Goal: Task Accomplishment & Management: Complete application form

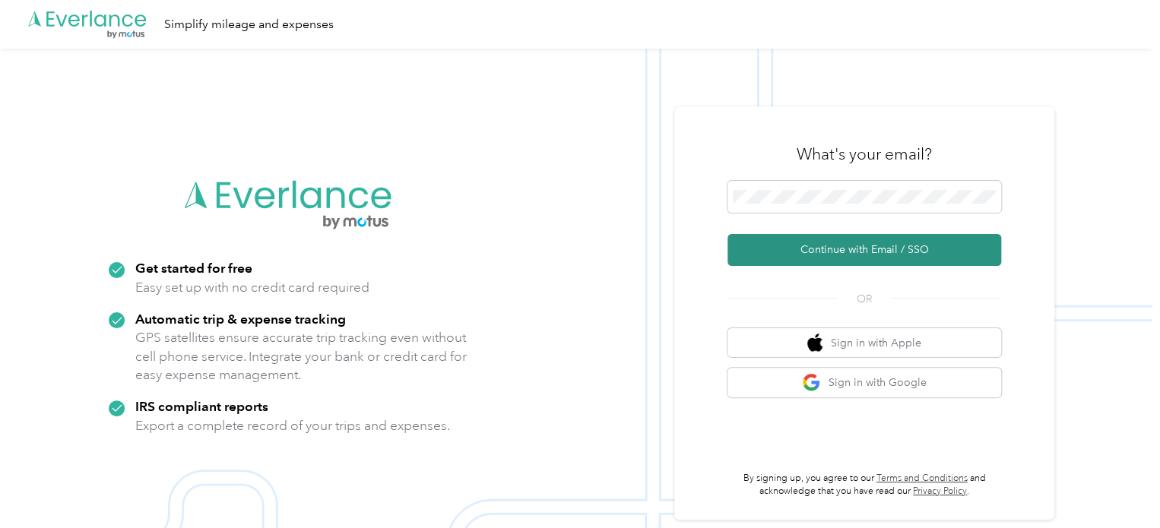
click at [815, 245] on button "Continue with Email / SSO" at bounding box center [864, 250] width 274 height 32
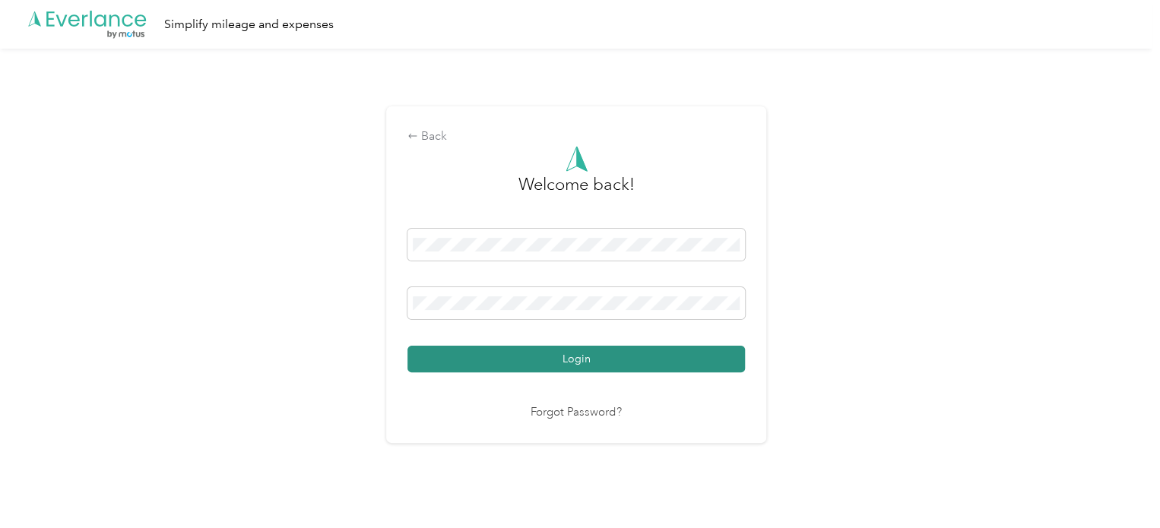
click at [586, 359] on button "Login" at bounding box center [575, 359] width 337 height 27
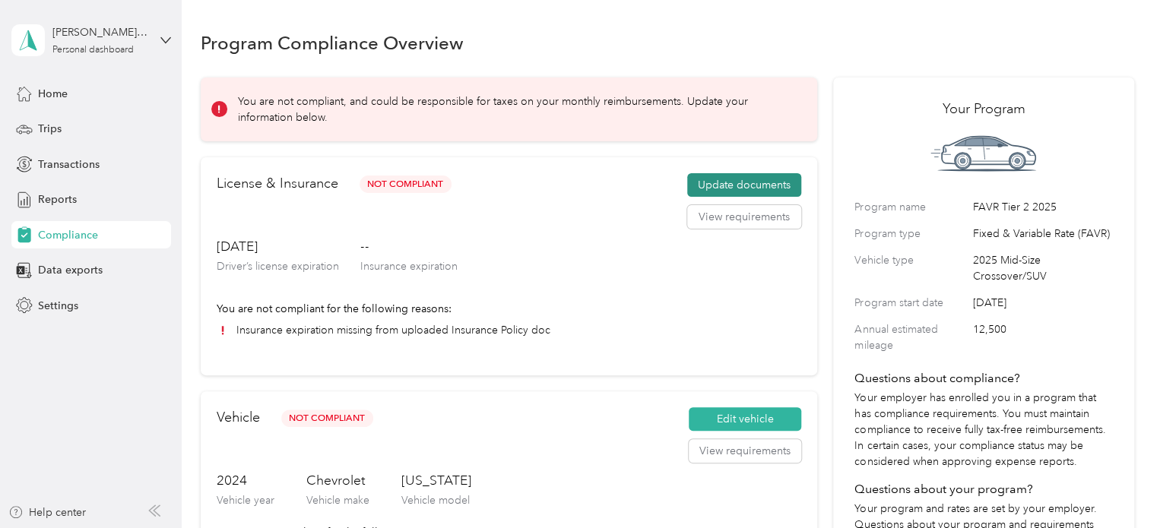
click at [709, 187] on button "Update documents" at bounding box center [744, 185] width 114 height 24
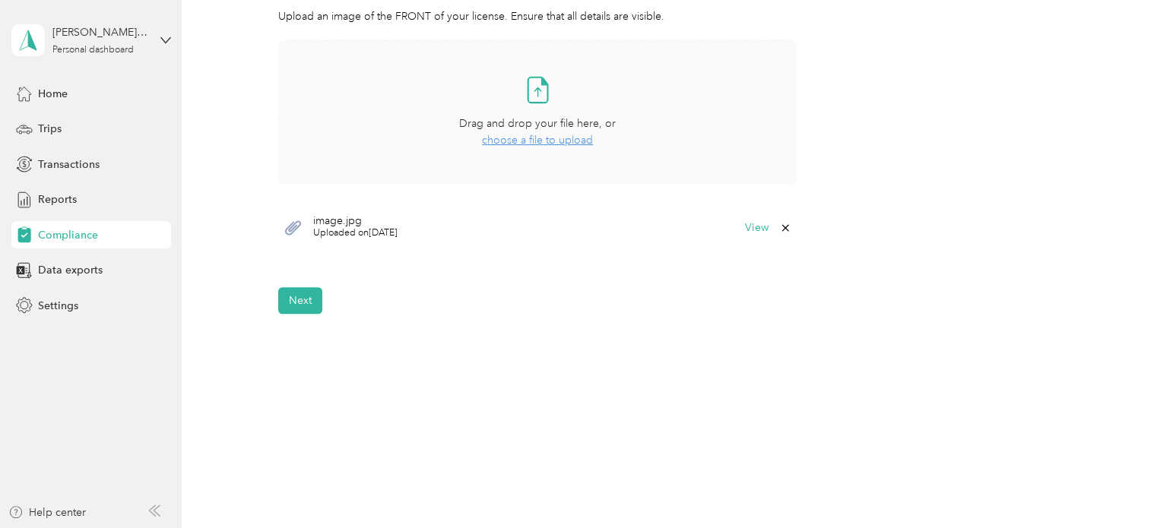
scroll to position [467, 0]
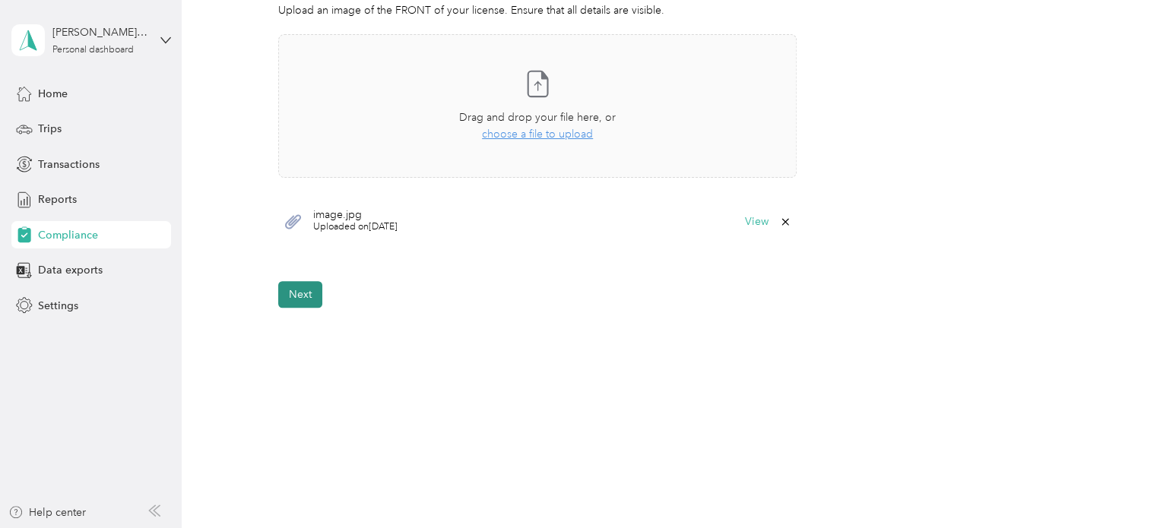
click at [293, 303] on button "Next" at bounding box center [300, 294] width 44 height 27
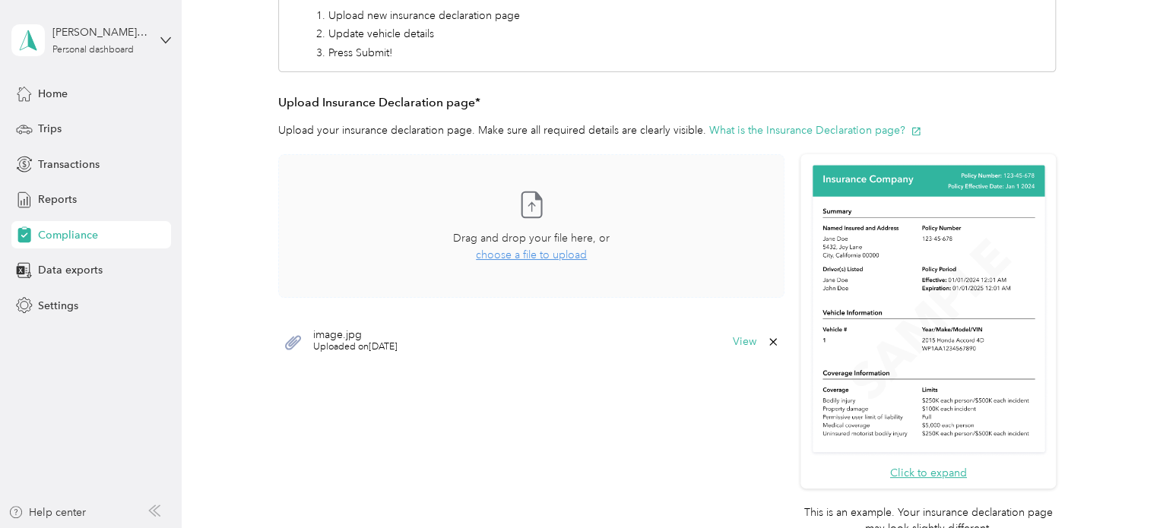
scroll to position [245, 0]
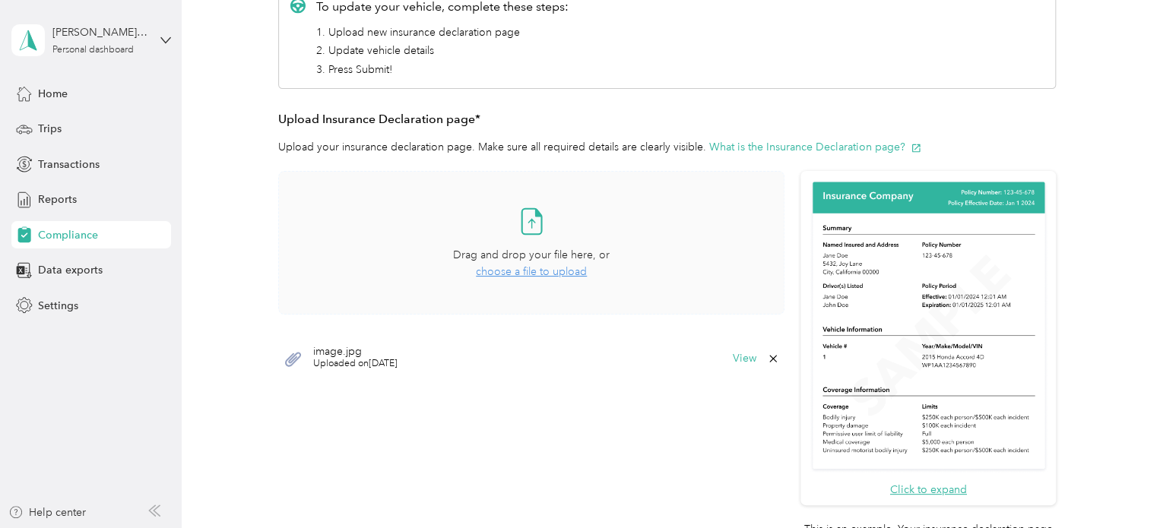
drag, startPoint x: 418, startPoint y: 239, endPoint x: 376, endPoint y: 194, distance: 61.3
click at [376, 194] on div "Take a photo or choose a photo from your library Drag and drop your file here, …" at bounding box center [531, 243] width 480 height 118
click at [742, 359] on button "View" at bounding box center [745, 358] width 24 height 11
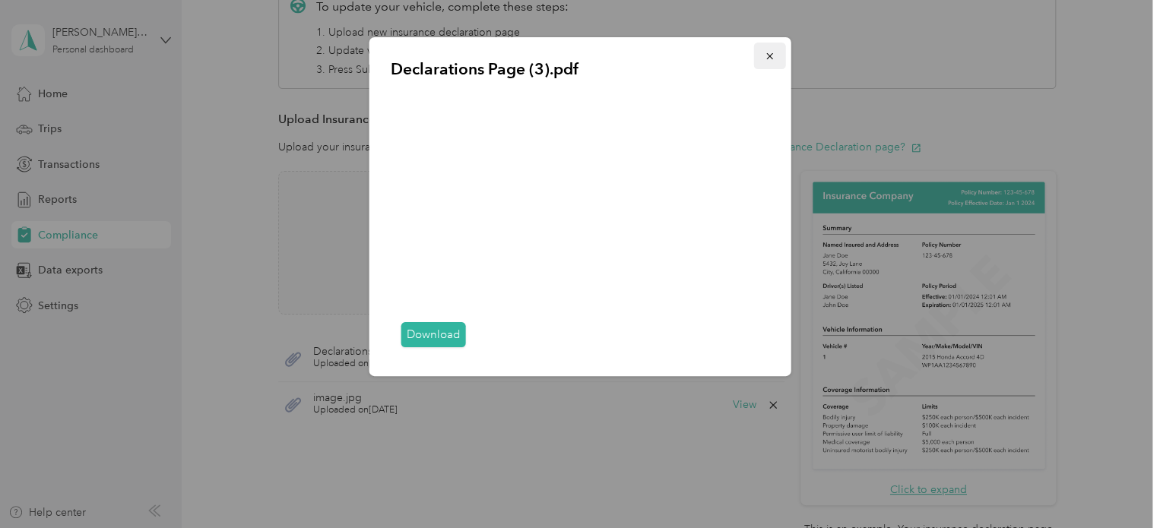
click at [768, 60] on icon "button" at bounding box center [769, 56] width 11 height 11
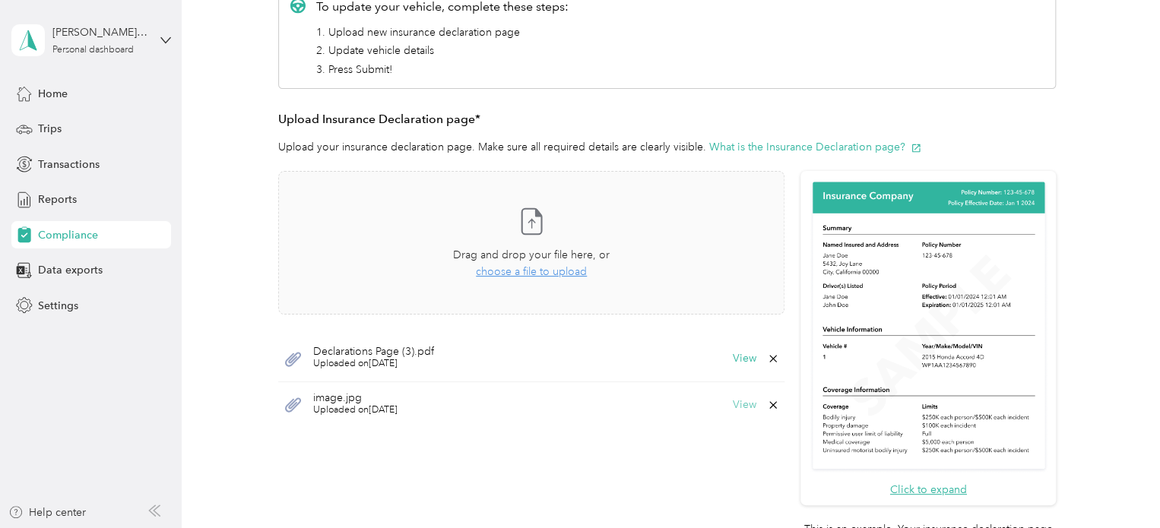
click at [739, 405] on button "View" at bounding box center [745, 405] width 24 height 11
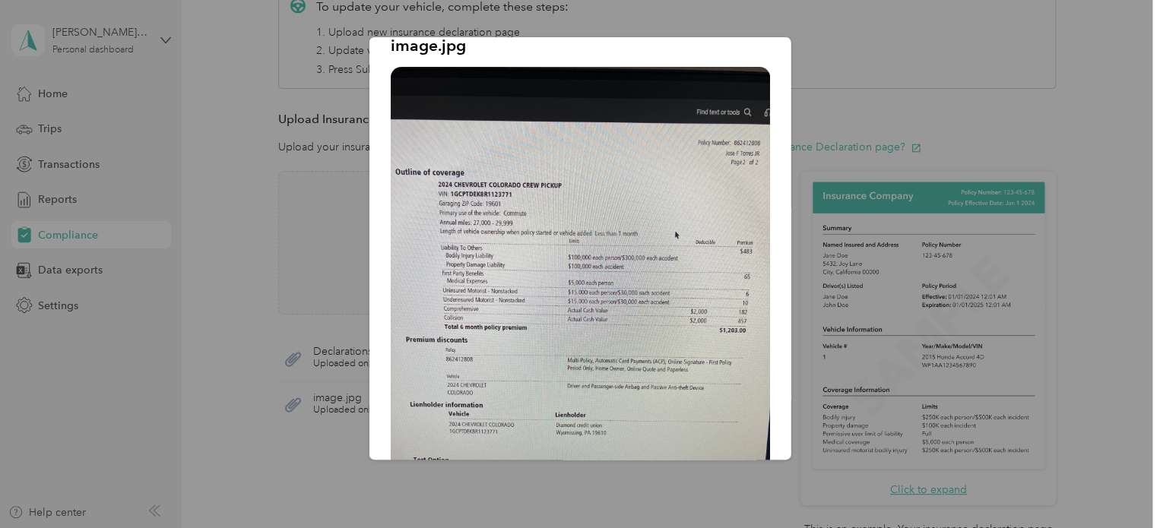
scroll to position [0, 0]
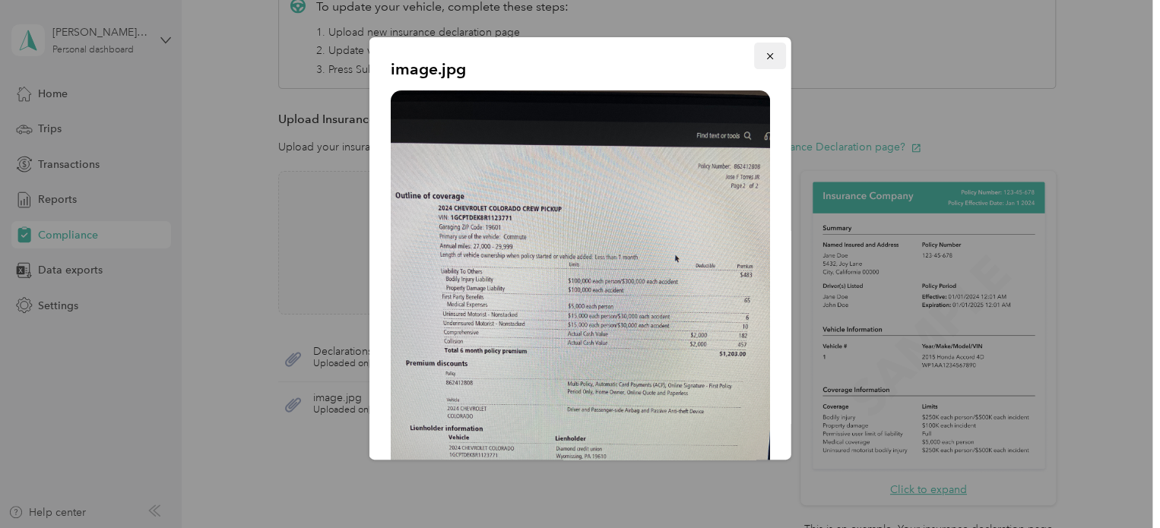
click at [764, 60] on icon "button" at bounding box center [769, 56] width 11 height 11
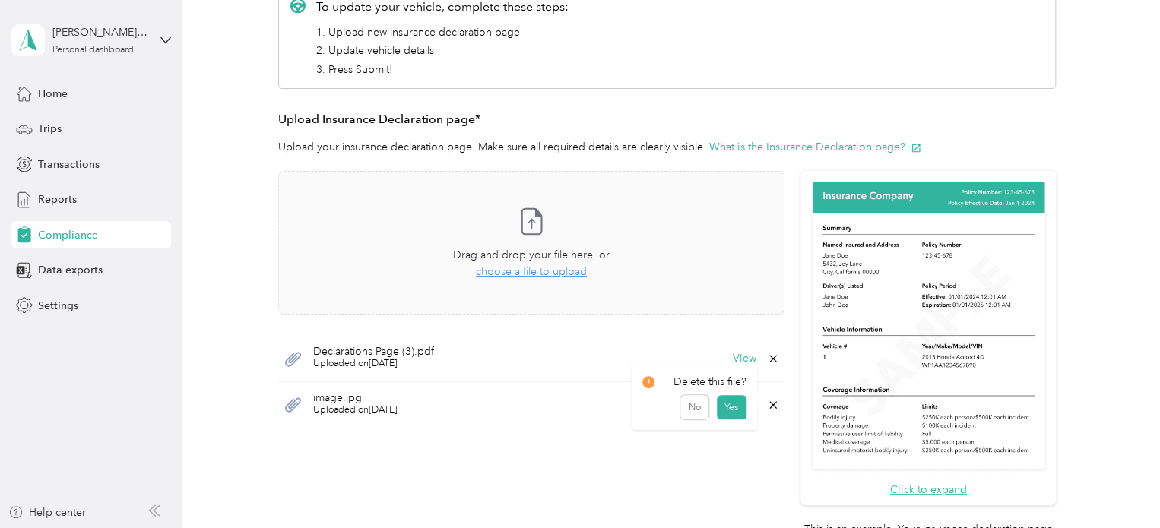
click at [767, 400] on icon at bounding box center [773, 405] width 12 height 12
click at [728, 414] on button "Yes" at bounding box center [731, 415] width 30 height 24
click at [743, 361] on button "View" at bounding box center [745, 358] width 24 height 11
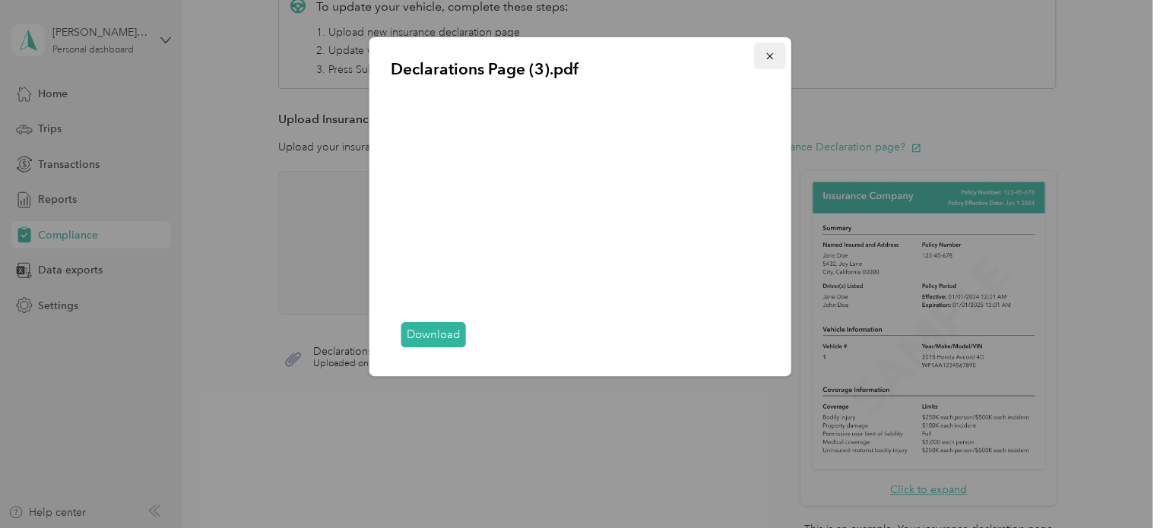
click at [768, 60] on icon "button" at bounding box center [769, 56] width 11 height 11
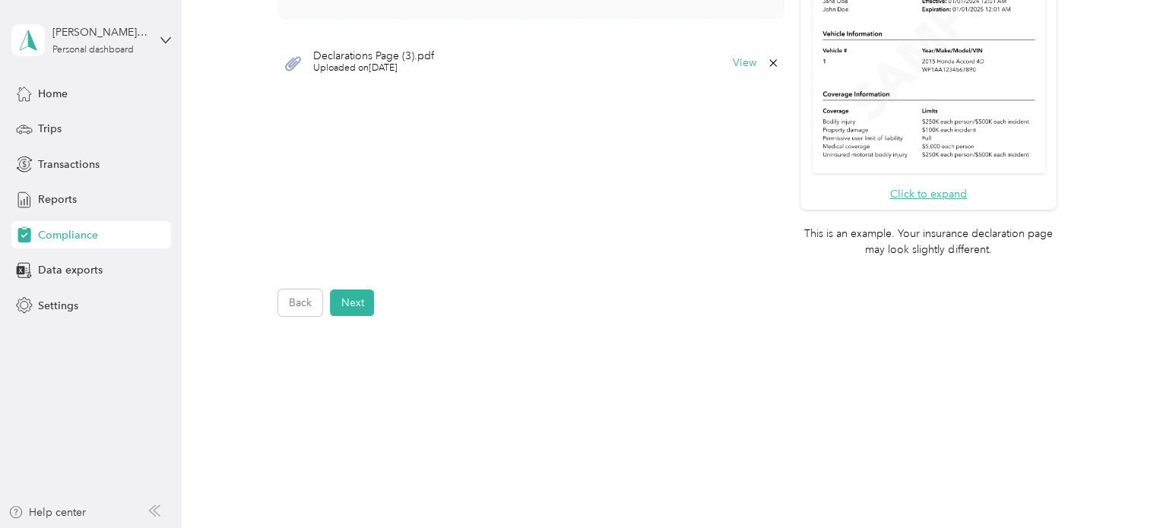
scroll to position [549, 0]
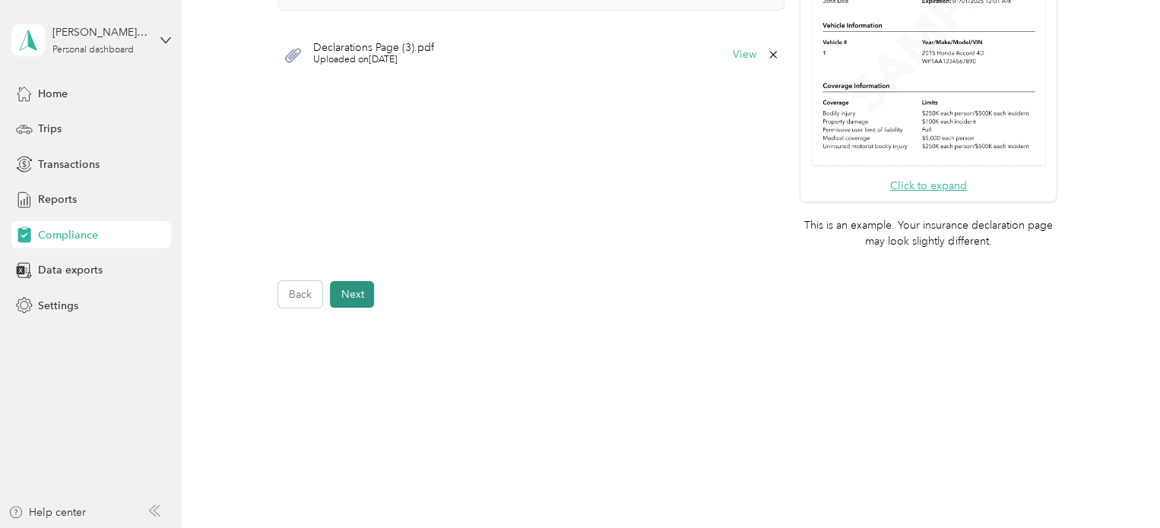
click at [362, 295] on button "Next" at bounding box center [352, 294] width 44 height 27
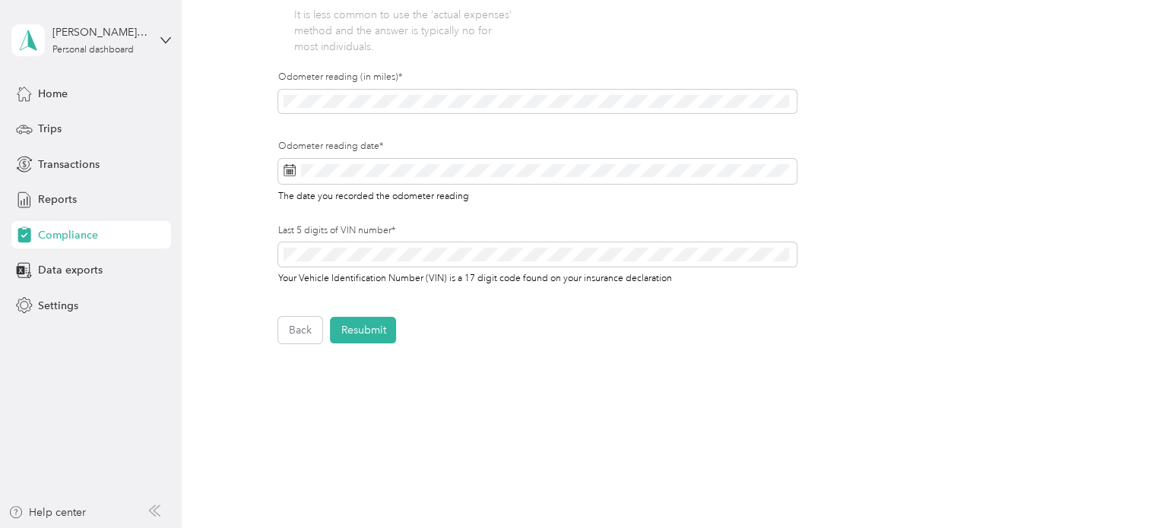
scroll to position [398, 0]
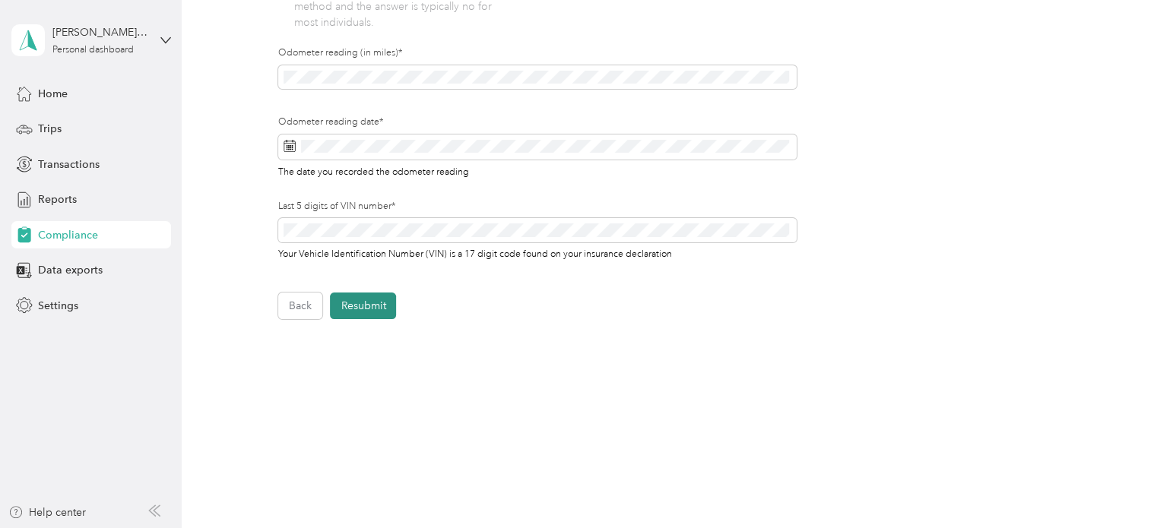
click at [379, 310] on button "Resubmit" at bounding box center [363, 306] width 66 height 27
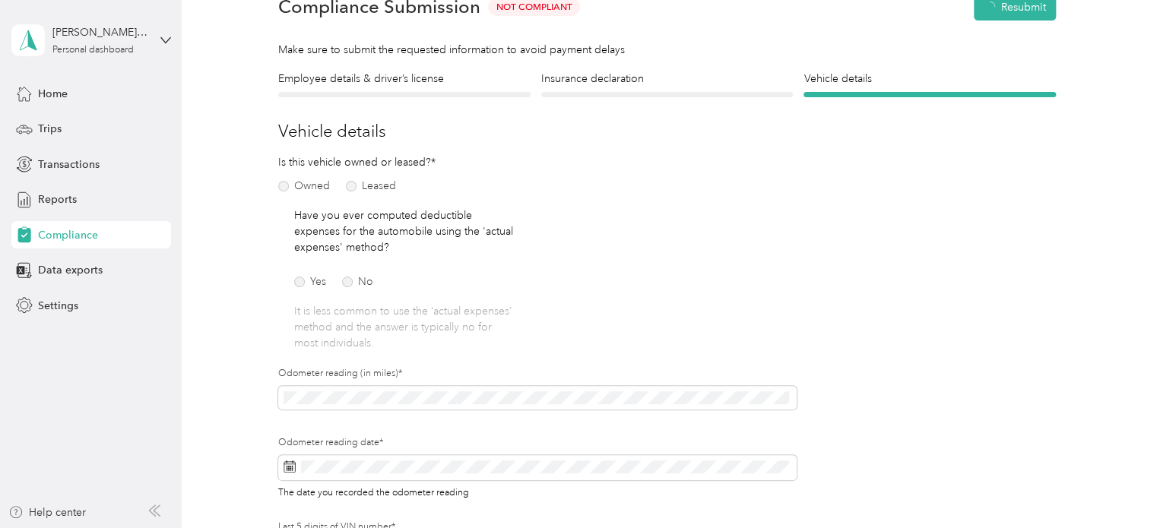
scroll to position [18, 0]
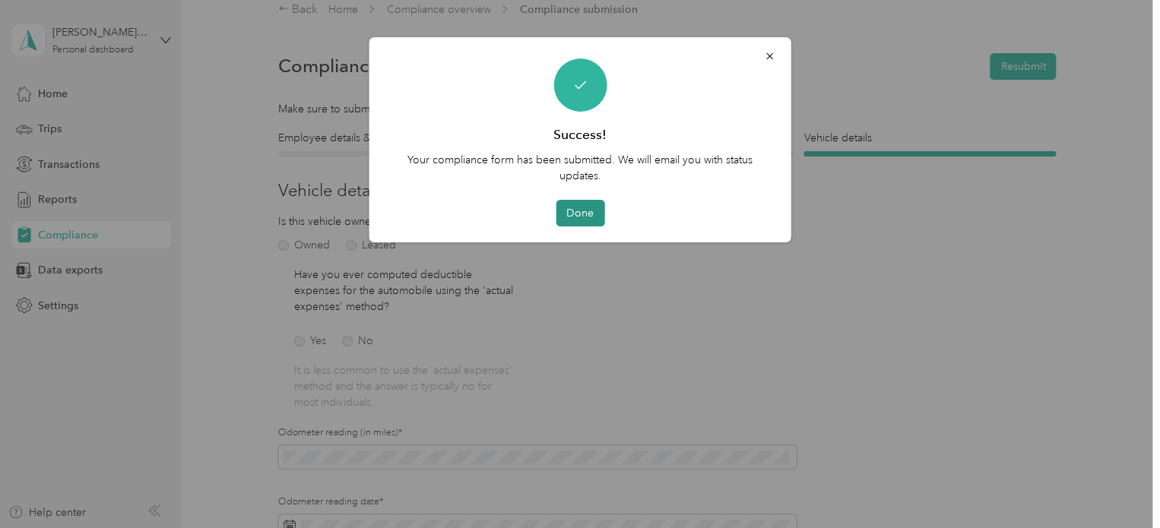
click at [577, 214] on button "Done" at bounding box center [579, 213] width 49 height 27
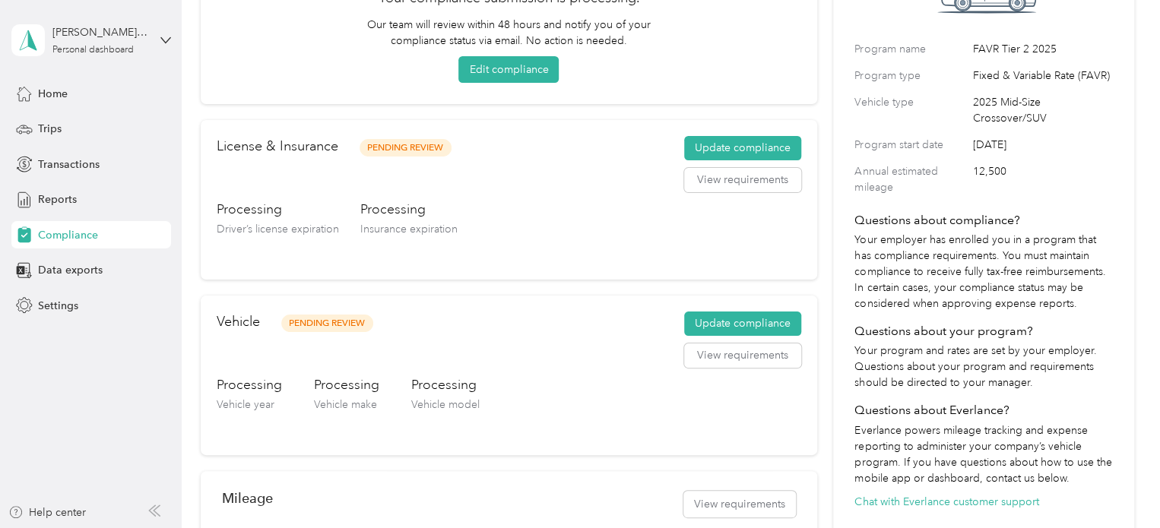
scroll to position [170, 0]
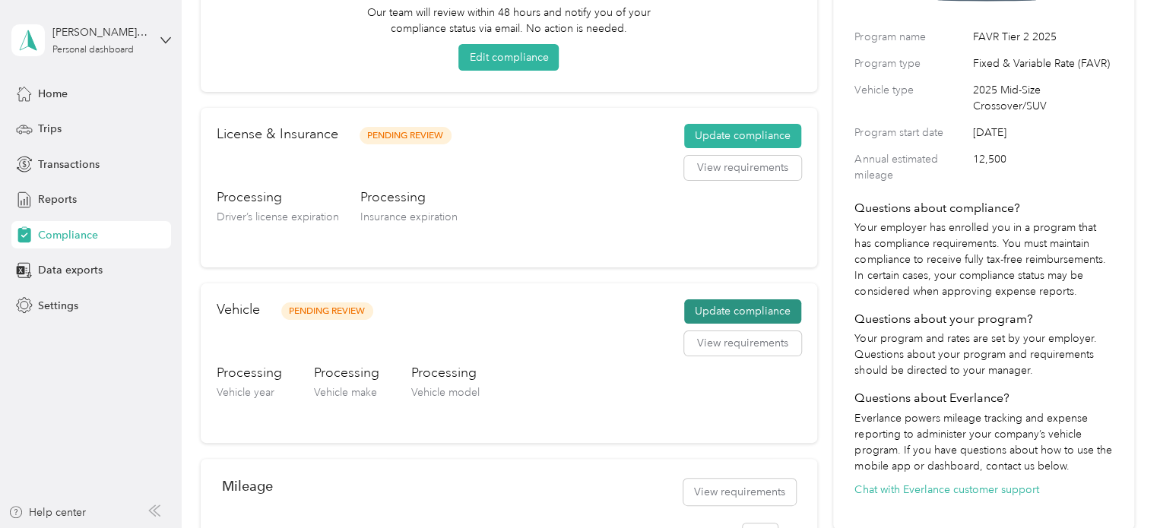
click at [714, 309] on button "Update compliance" at bounding box center [742, 311] width 117 height 24
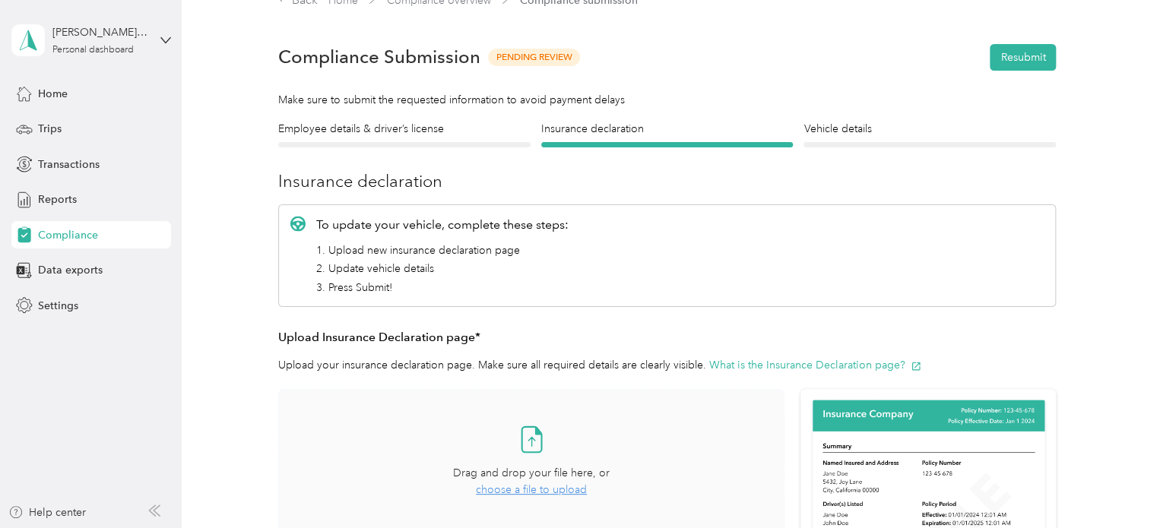
scroll to position [18, 0]
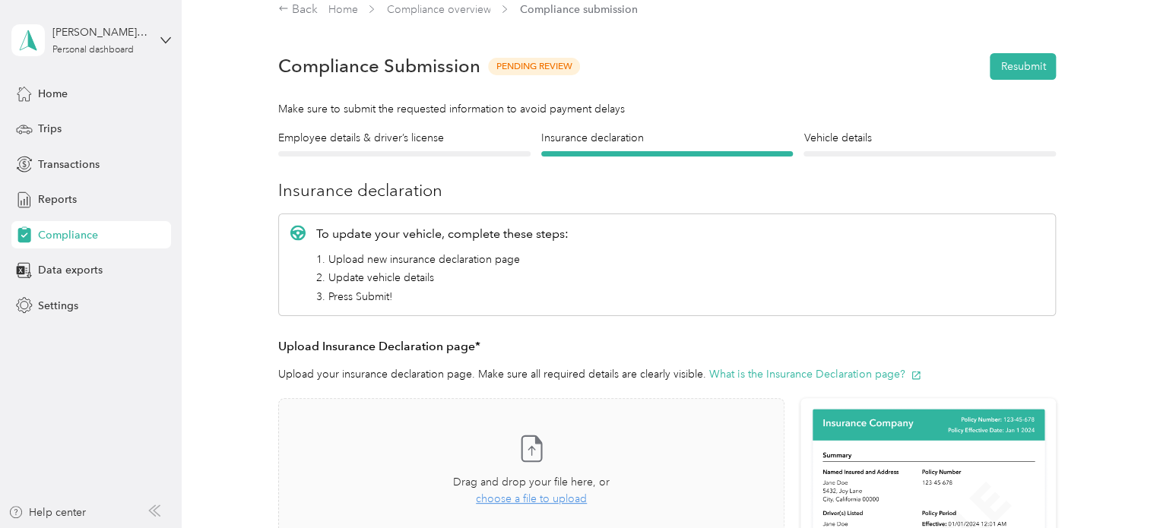
click at [821, 154] on div at bounding box center [929, 153] width 252 height 5
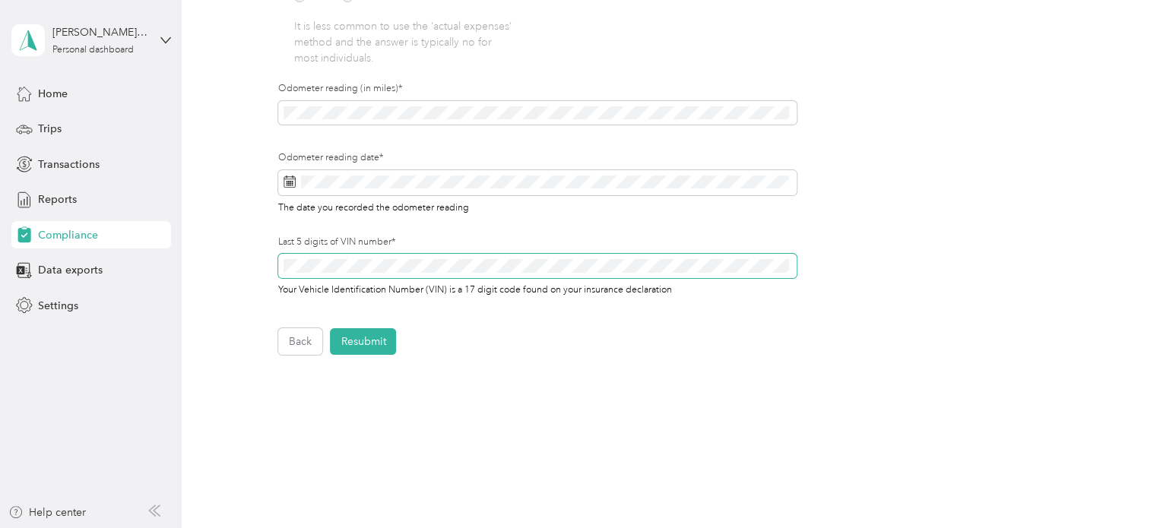
scroll to position [380, 0]
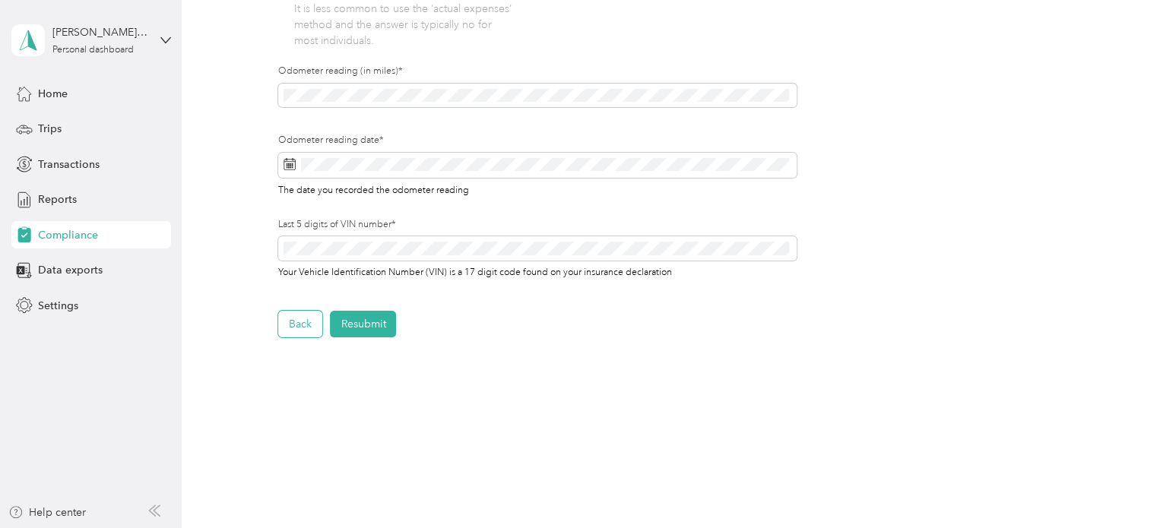
click at [293, 329] on button "Back" at bounding box center [300, 324] width 44 height 27
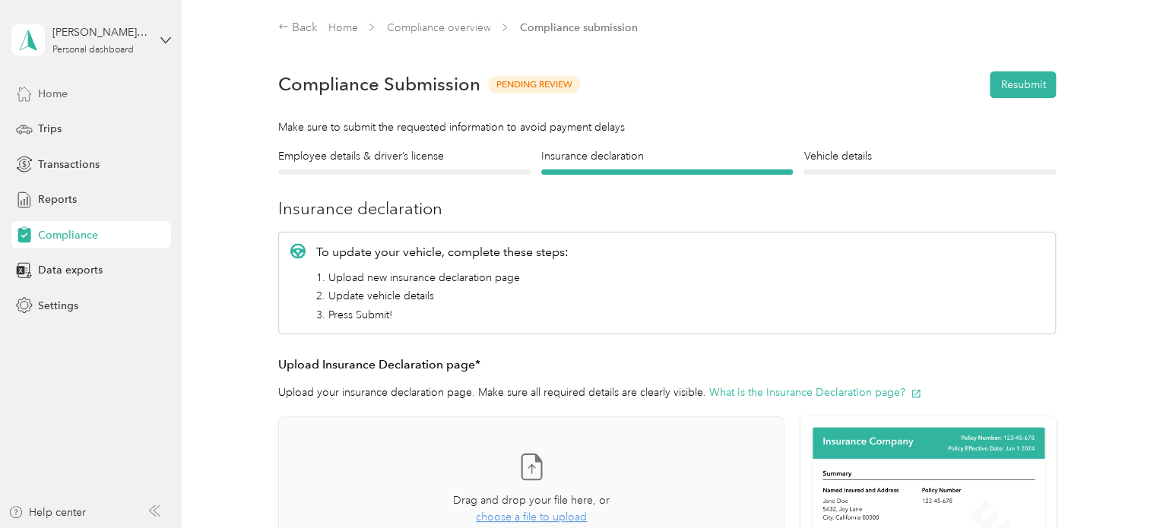
click at [70, 92] on div "Home" at bounding box center [91, 93] width 160 height 27
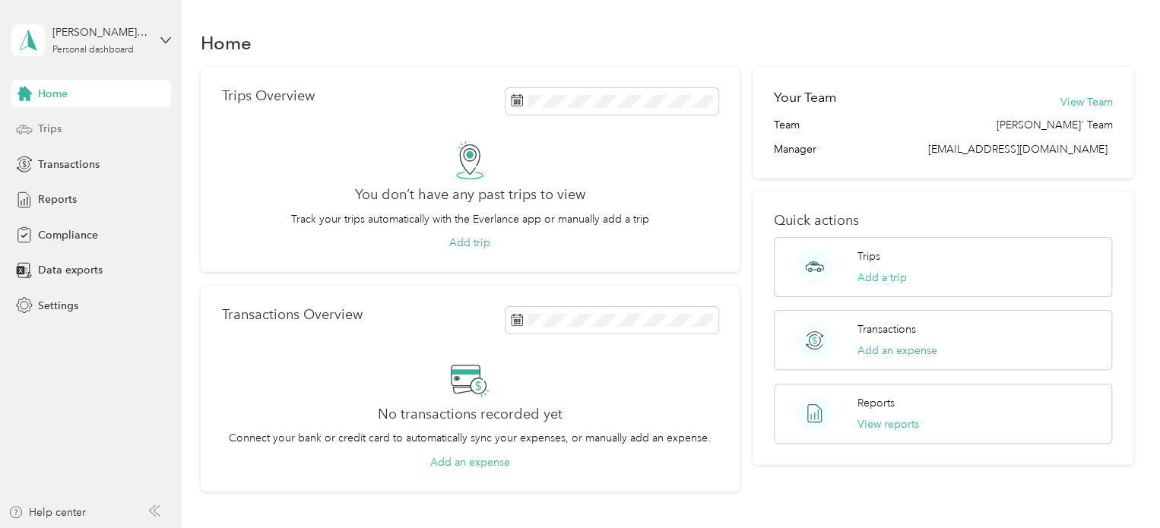
click at [54, 129] on span "Trips" at bounding box center [50, 129] width 24 height 16
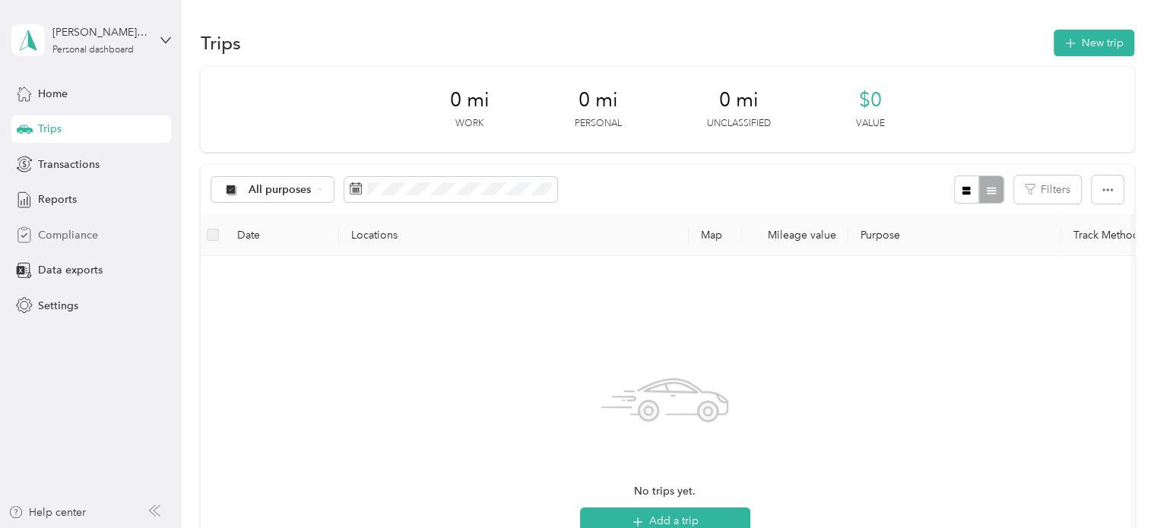
click at [63, 231] on span "Compliance" at bounding box center [68, 235] width 60 height 16
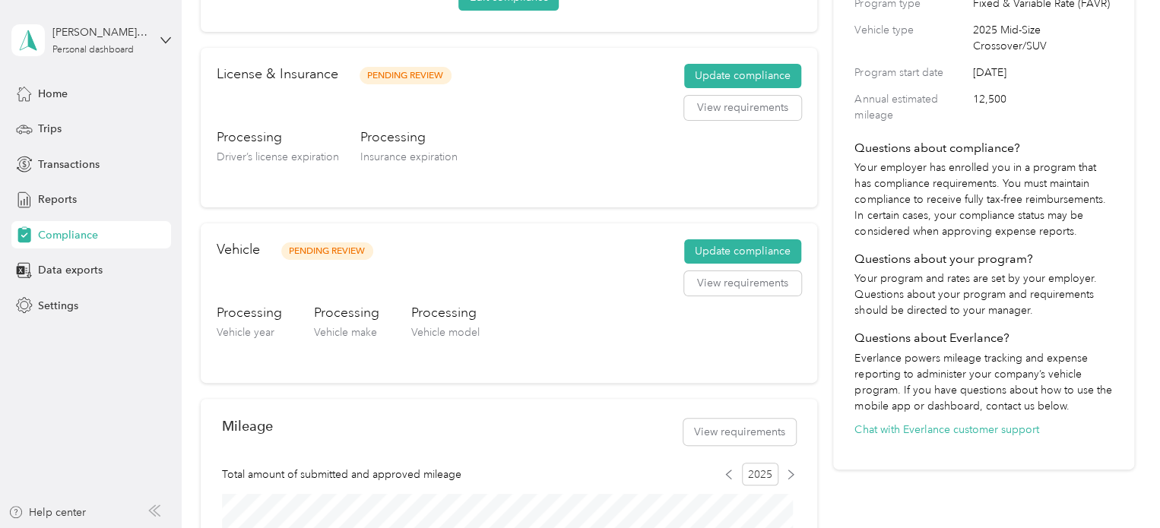
scroll to position [228, 0]
